Goal: Obtain resource: Download file/media

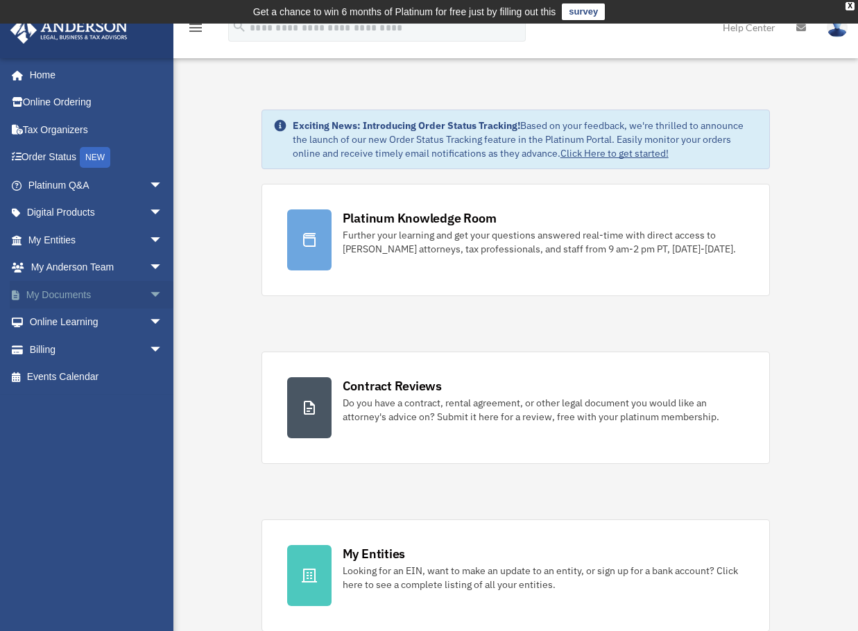
click at [54, 295] on link "My Documents arrow_drop_down" at bounding box center [97, 295] width 174 height 28
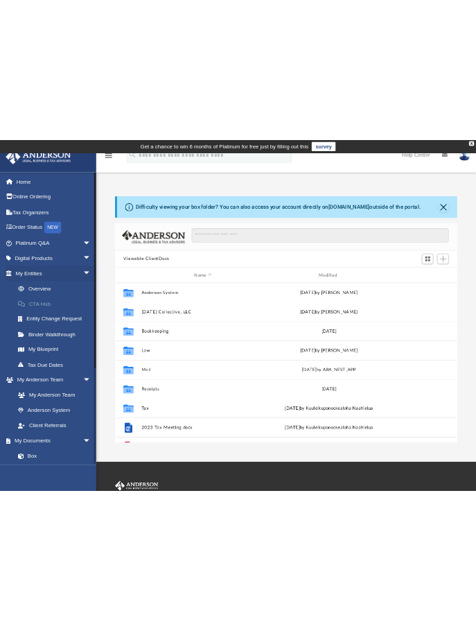
scroll to position [305, 606]
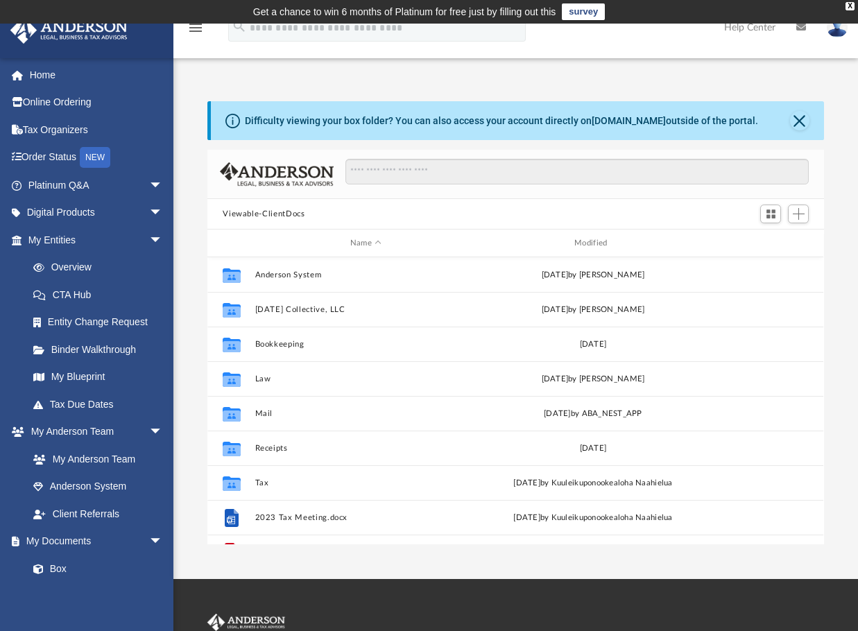
click at [193, 132] on div "Difficulty viewing your box folder? You can also access your account directly o…" at bounding box center [515, 322] width 684 height 443
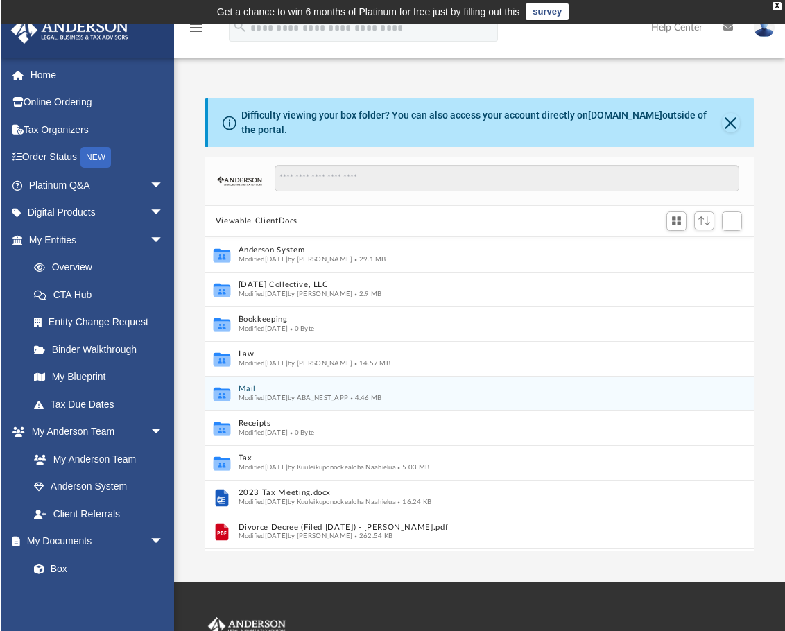
scroll to position [305, 540]
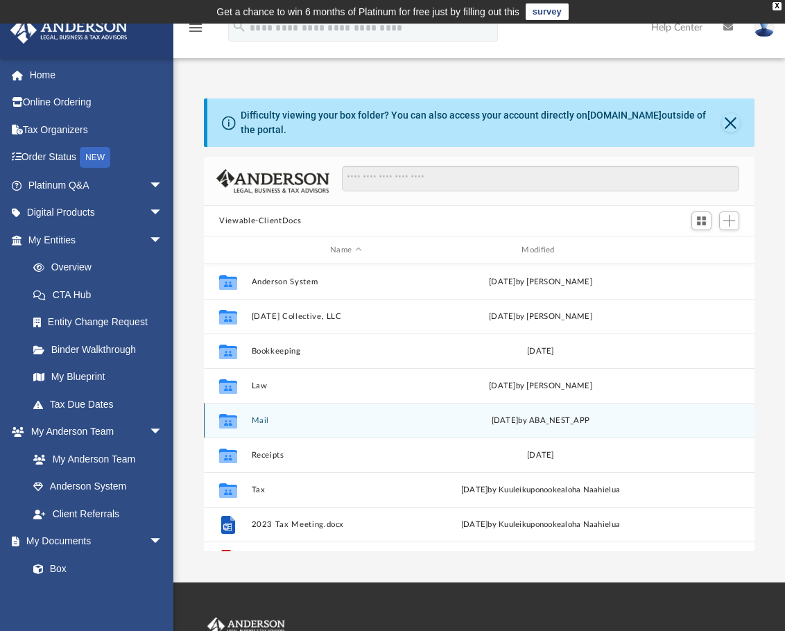
click at [324, 424] on button "Mail" at bounding box center [346, 420] width 189 height 9
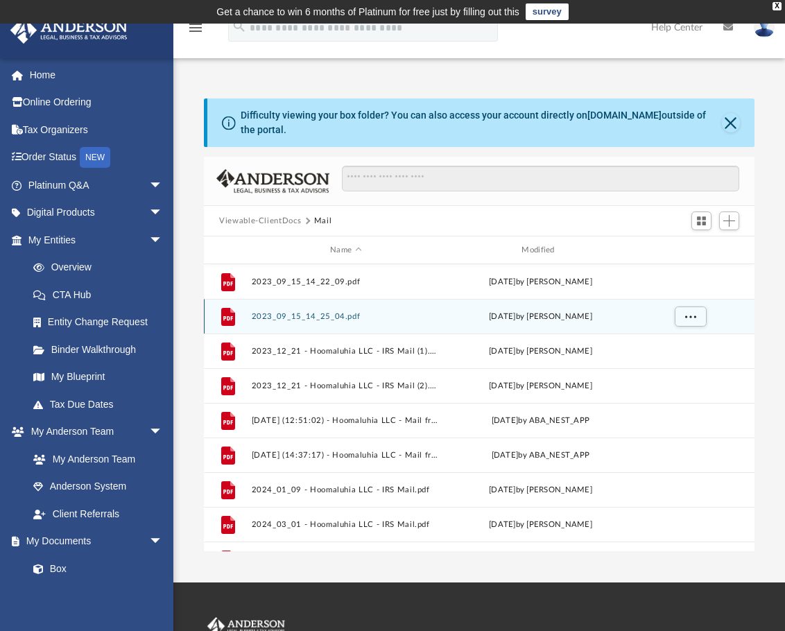
click at [312, 315] on button "2023_09_15_14_25_04.pdf" at bounding box center [346, 316] width 189 height 9
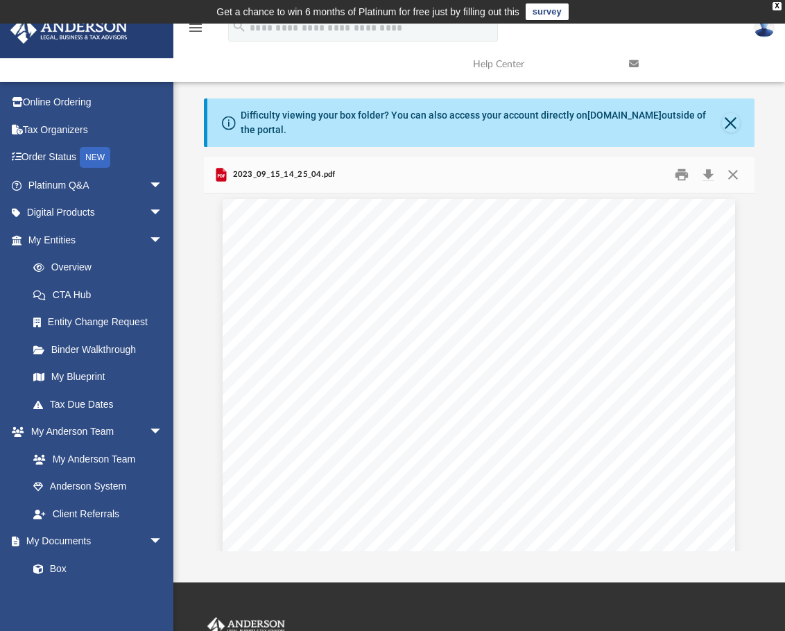
scroll to position [0, 0]
click at [735, 177] on button "Close" at bounding box center [732, 174] width 25 height 21
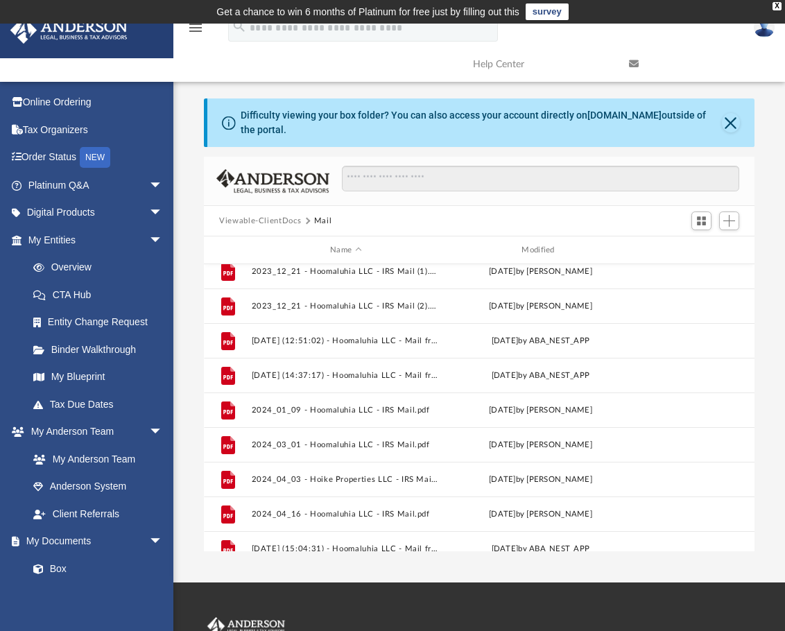
scroll to position [164, 0]
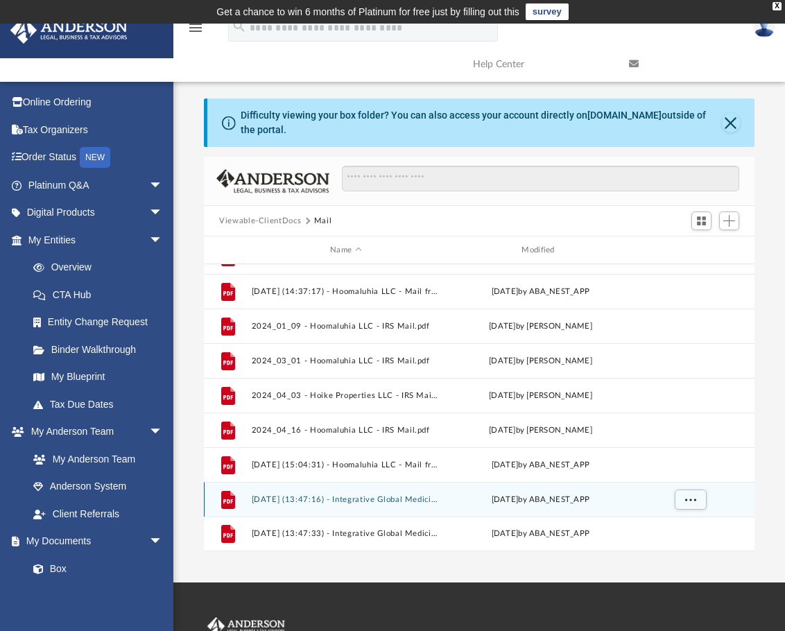
click at [445, 505] on div "File [DATE] (13:47:16) - Integrative Global Medicine, LLC - Mail from [PERSON_N…" at bounding box center [479, 499] width 550 height 35
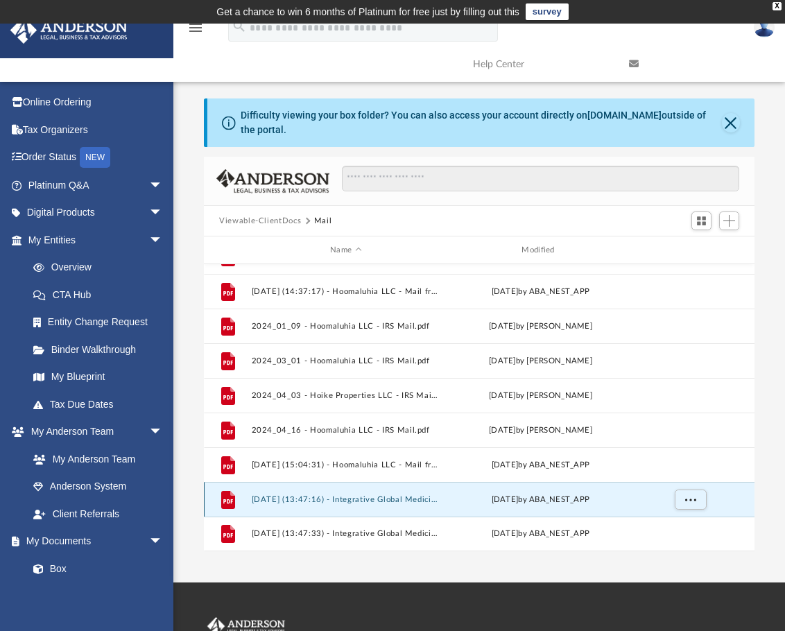
click at [366, 500] on button "[DATE] (13:47:16) - Integrative Global Medicine, LLC - Mail from [PERSON_NAME].…" at bounding box center [346, 499] width 189 height 9
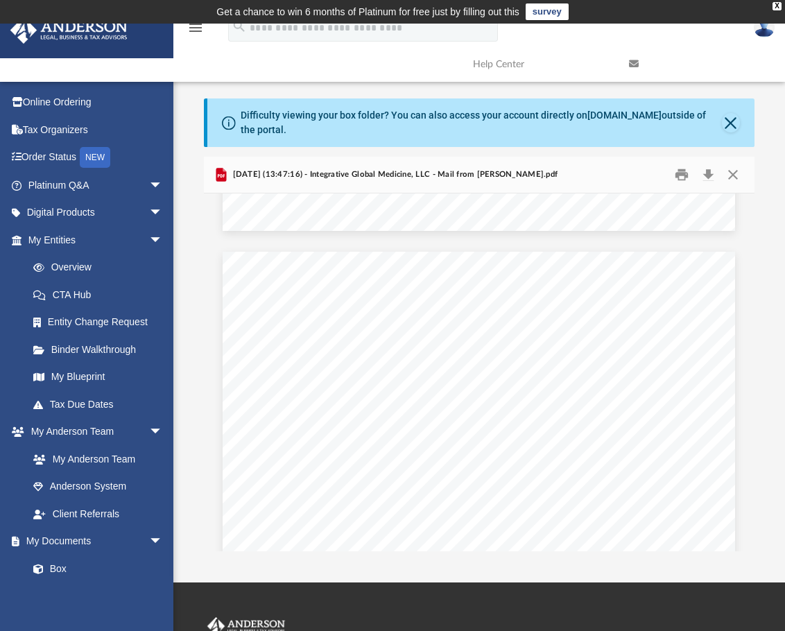
scroll to position [624, 0]
click at [731, 168] on button "Close" at bounding box center [732, 174] width 25 height 21
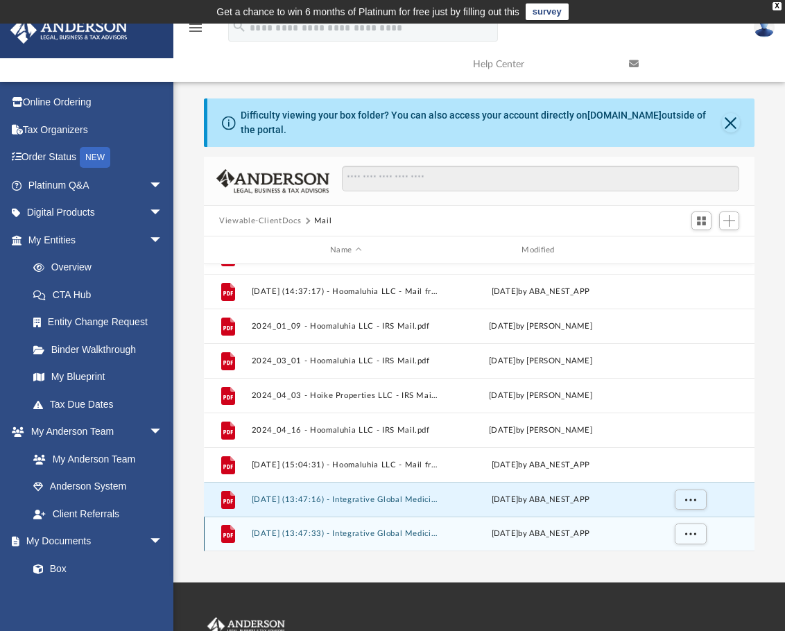
click at [380, 531] on button "[DATE] (13:47:33) - Integrative Global Medicine, LLC - Mail from [PERSON_NAME].…" at bounding box center [346, 533] width 189 height 9
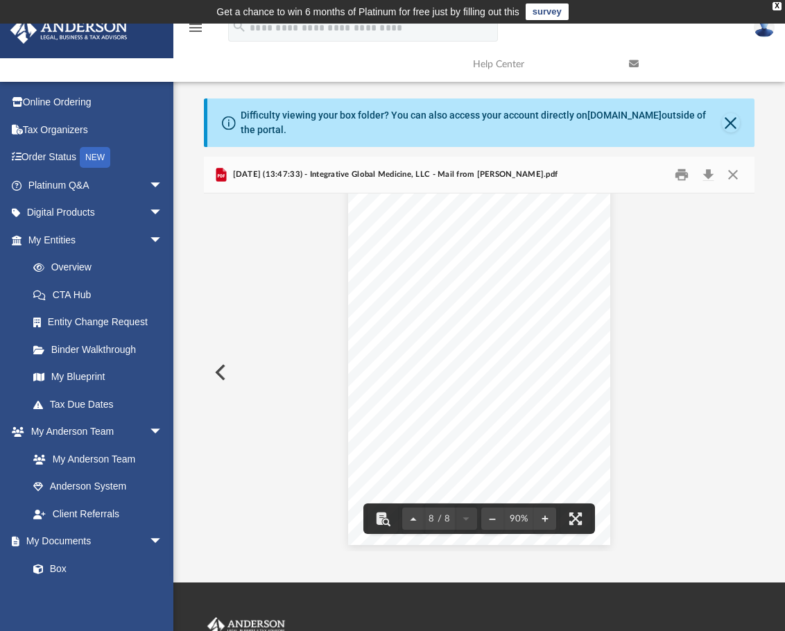
scroll to position [4930, 0]
